Goal: Find specific page/section: Find specific page/section

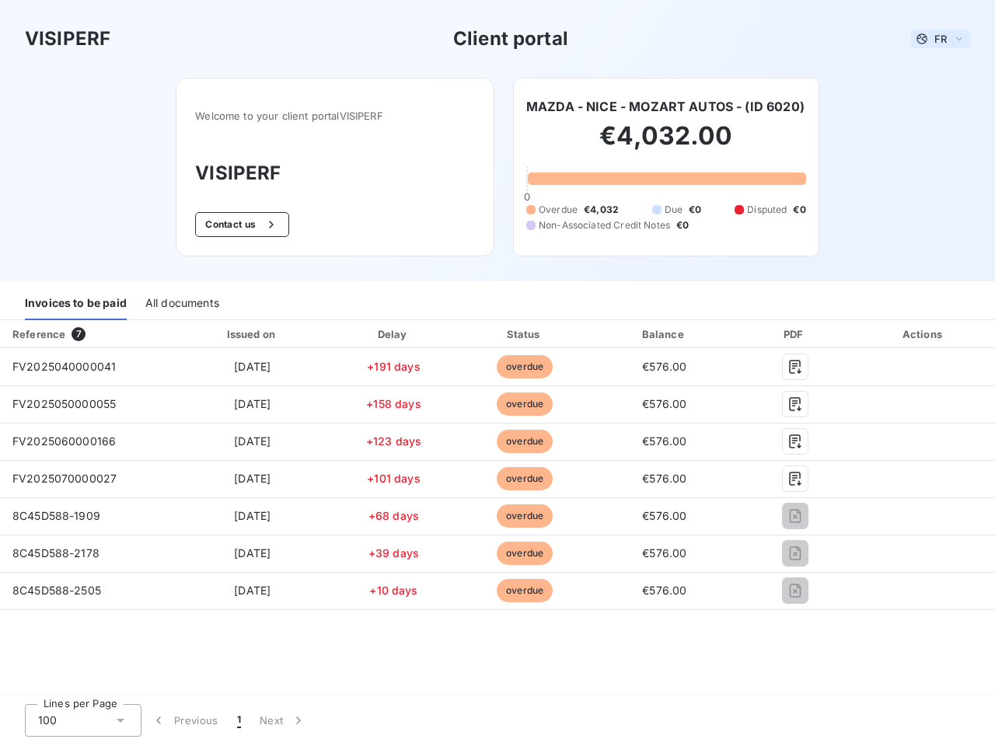
click at [940, 39] on span "FR" at bounding box center [940, 39] width 12 height 12
click at [240, 225] on button "Contact us" at bounding box center [242, 224] width 94 height 25
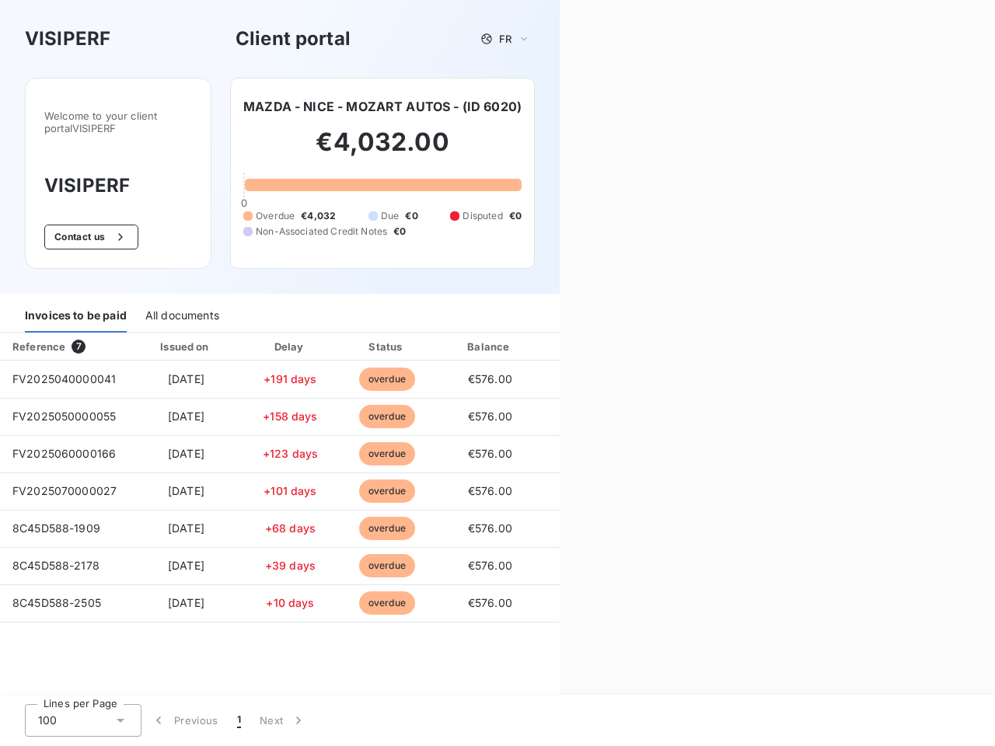
click at [75, 304] on div "Invoices to be paid" at bounding box center [76, 316] width 102 height 33
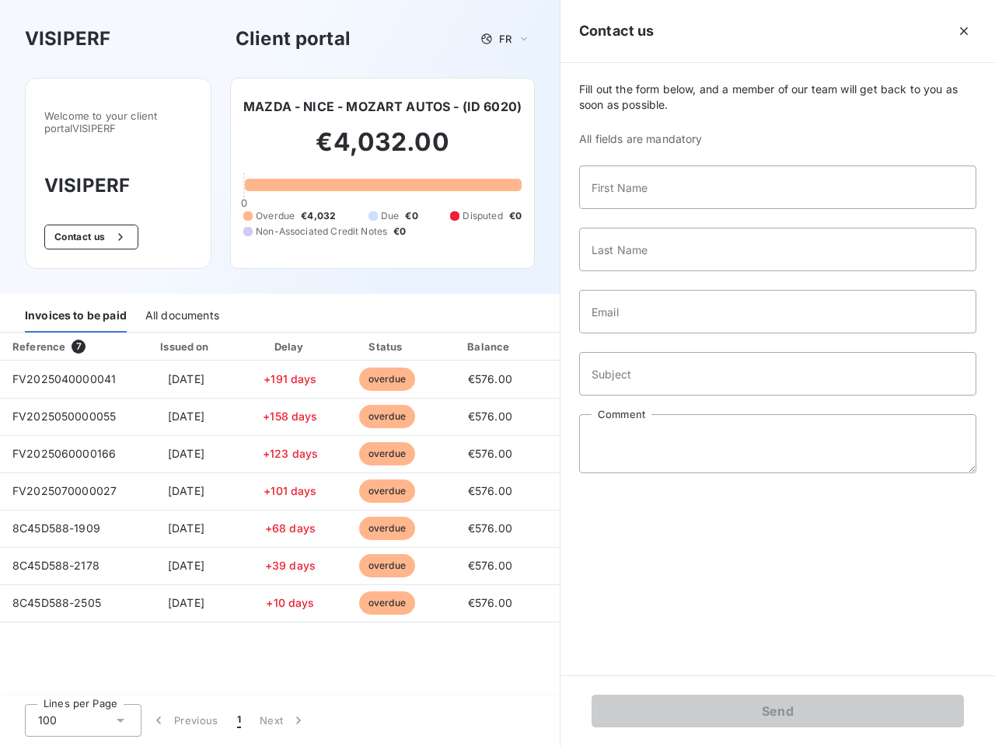
click at [181, 304] on div "All documents" at bounding box center [182, 316] width 74 height 33
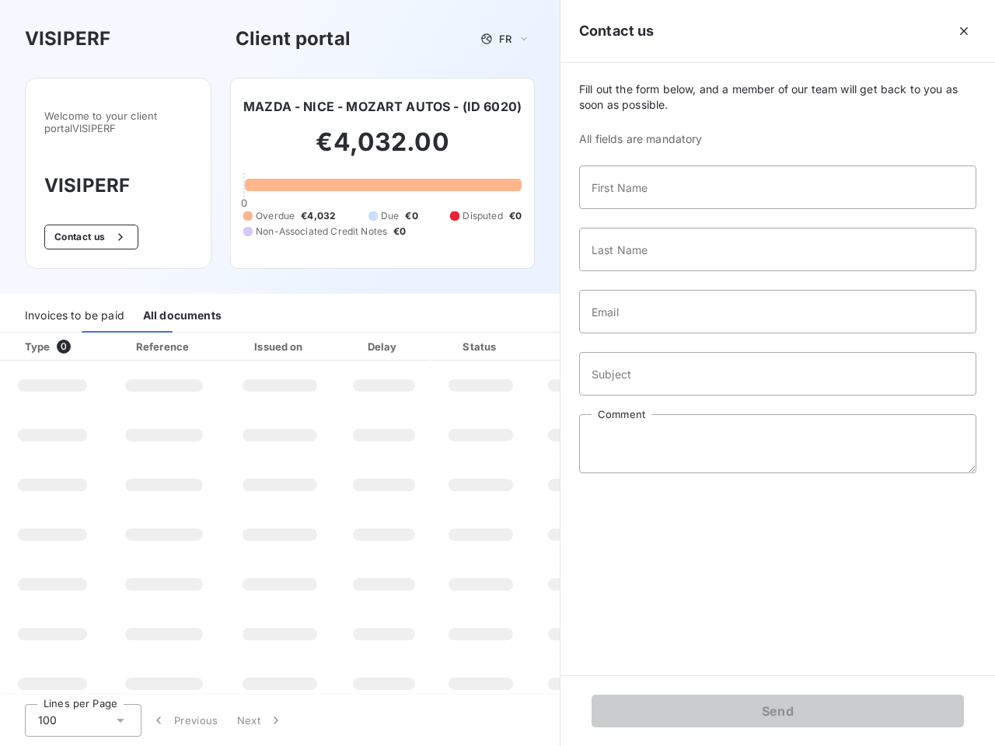
click at [87, 334] on th "Type 0" at bounding box center [52, 347] width 105 height 28
click at [252, 334] on th "Issued on" at bounding box center [279, 347] width 113 height 28
click at [393, 334] on th "Delay" at bounding box center [383, 347] width 95 height 28
click at [524, 334] on th "Status" at bounding box center [480, 347] width 99 height 28
click at [664, 334] on div "Fill out the form below, and a member of our team will get back to you as soon …" at bounding box center [777, 369] width 434 height 612
